Goal: Find specific page/section: Find specific page/section

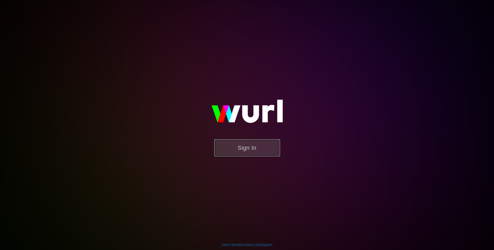
click at [237, 148] on button "Sign In" at bounding box center [247, 147] width 66 height 17
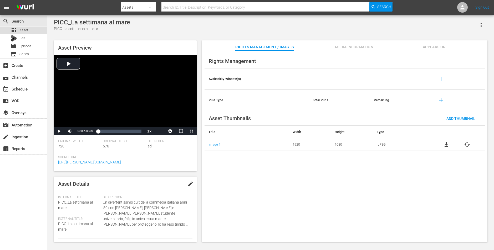
click at [33, 30] on div "apps Asset" at bounding box center [23, 30] width 47 height 7
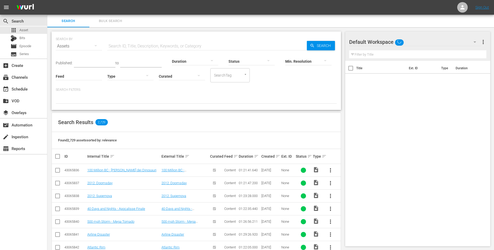
click at [129, 49] on input "text" at bounding box center [206, 46] width 199 height 13
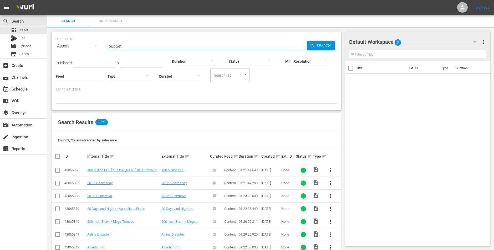
type input "puppet"
